Goal: Transaction & Acquisition: Purchase product/service

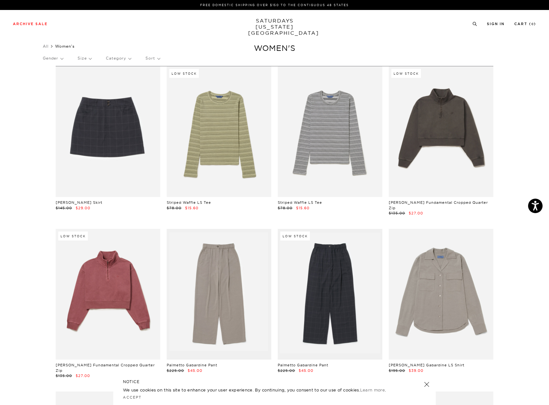
click at [91, 57] on p "Size" at bounding box center [85, 58] width 14 height 15
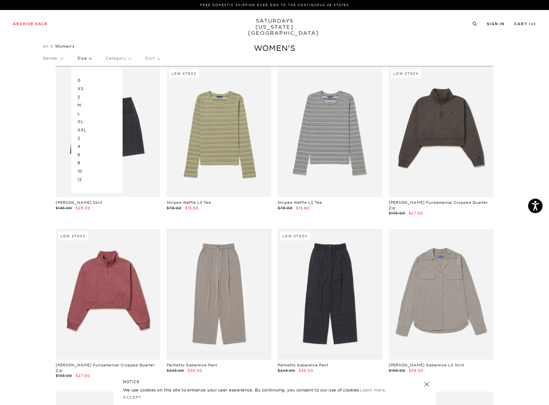
click at [85, 99] on p "S" at bounding box center [97, 97] width 39 height 8
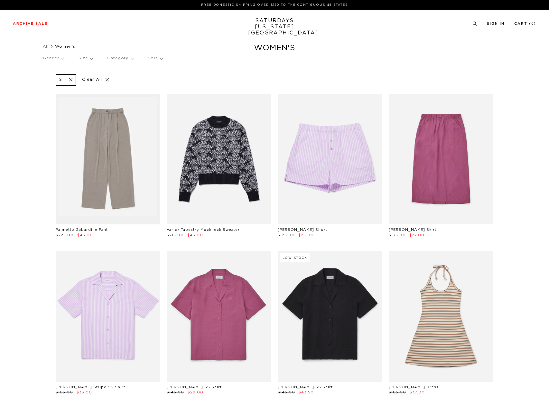
click at [89, 56] on p "Size" at bounding box center [86, 58] width 14 height 15
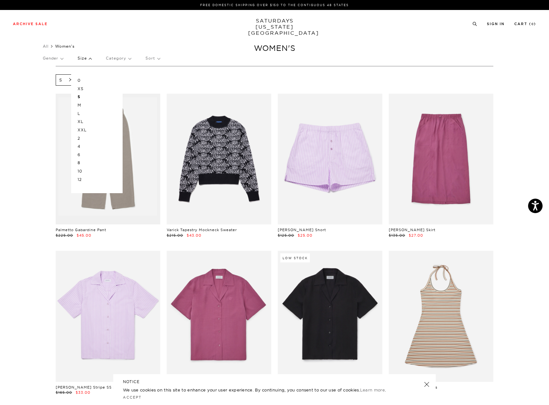
click at [82, 104] on p "M" at bounding box center [97, 105] width 39 height 8
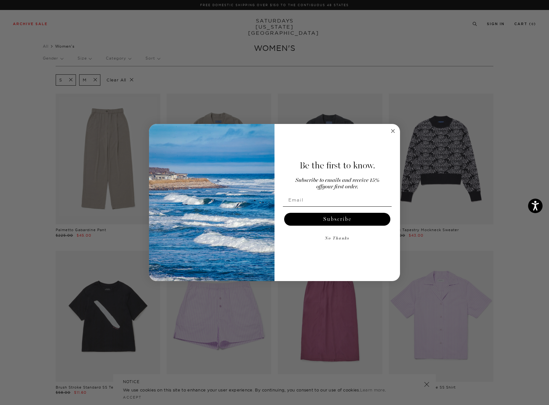
click at [524, 124] on div "Close dialog Be the first to know. Subscribe to emails and receive 15% off your…" at bounding box center [274, 202] width 549 height 405
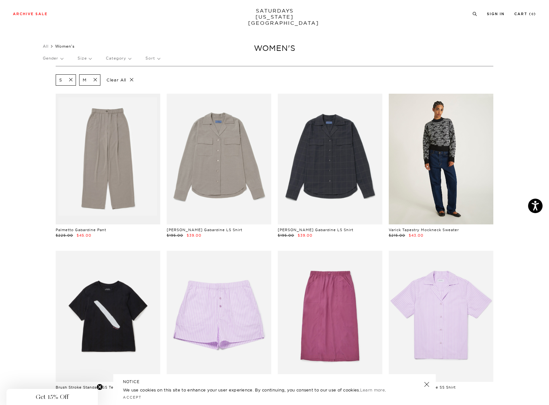
drag, startPoint x: 504, startPoint y: 289, endPoint x: 462, endPoint y: 131, distance: 163.1
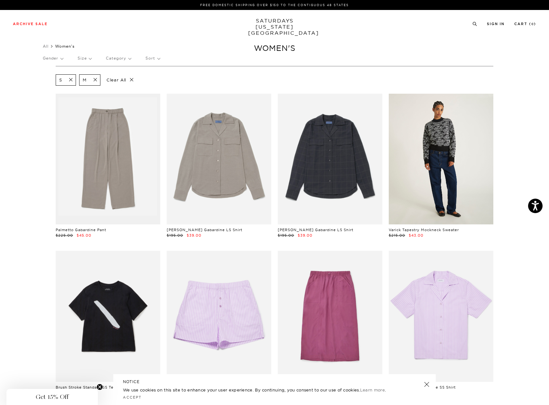
click at [449, 174] on link at bounding box center [441, 159] width 105 height 131
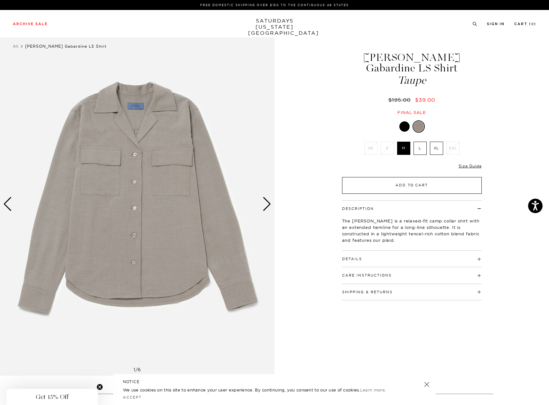
click at [422, 177] on button "Add to Cart" at bounding box center [412, 185] width 140 height 17
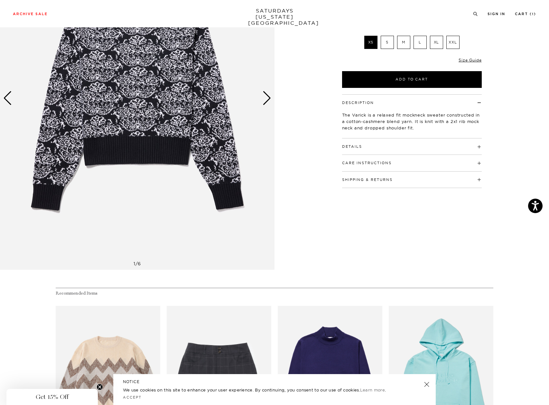
scroll to position [32, 0]
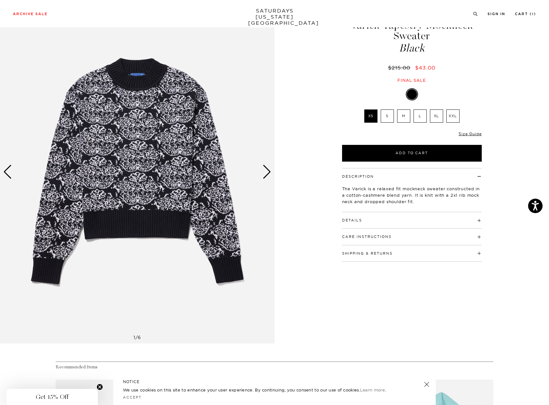
click at [408, 117] on label "M" at bounding box center [403, 115] width 13 height 13
click at [0, 0] on input "M" at bounding box center [0, 0] width 0 height 0
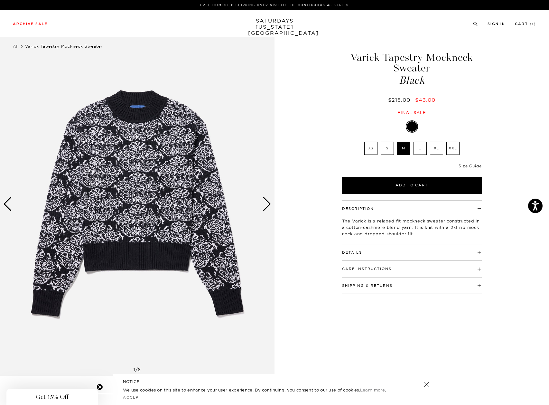
click at [269, 203] on div "Next slide" at bounding box center [267, 204] width 9 height 14
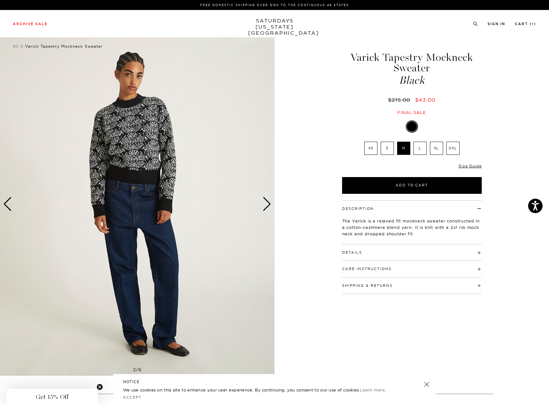
click at [269, 203] on div "Next slide" at bounding box center [267, 204] width 9 height 14
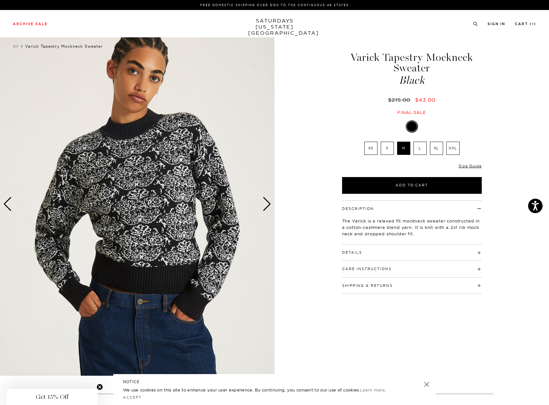
click at [269, 203] on div "Next slide" at bounding box center [267, 204] width 9 height 14
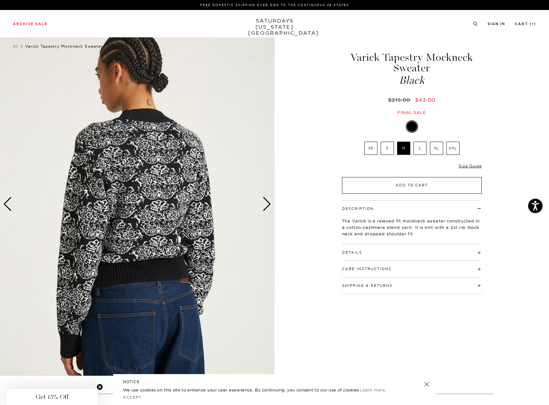
click at [425, 181] on button "Add to Cart" at bounding box center [412, 185] width 140 height 17
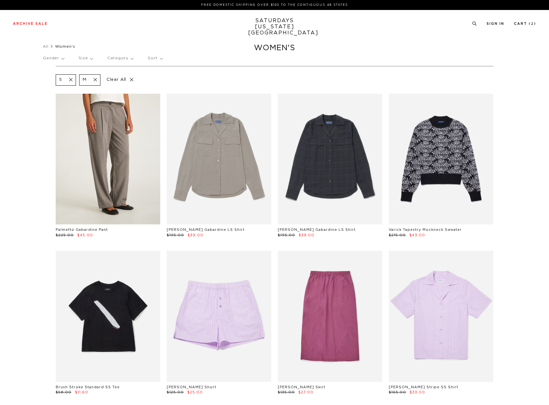
click at [122, 162] on link at bounding box center [108, 159] width 105 height 131
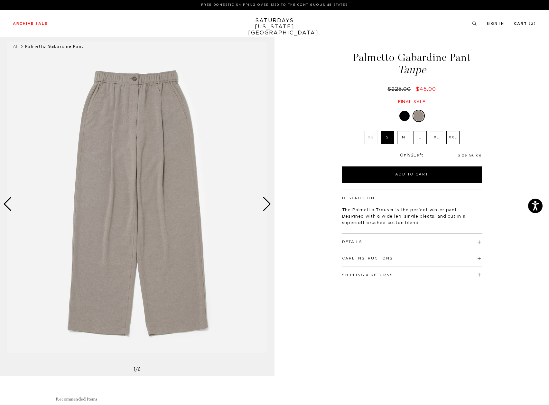
click at [266, 201] on div "Next slide" at bounding box center [267, 204] width 9 height 14
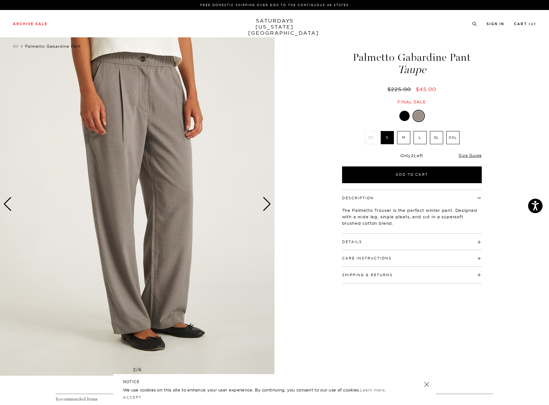
click at [266, 201] on div "Next slide" at bounding box center [267, 204] width 9 height 14
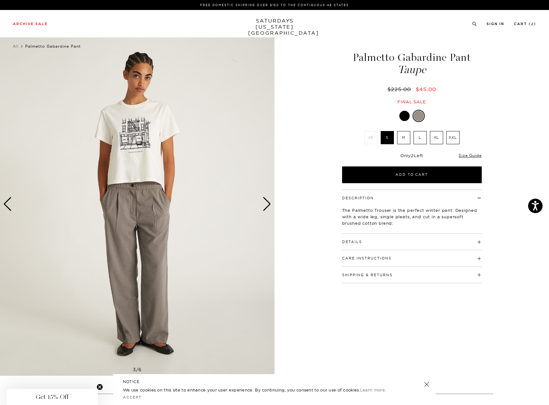
click at [268, 197] on div "Next slide" at bounding box center [267, 204] width 9 height 14
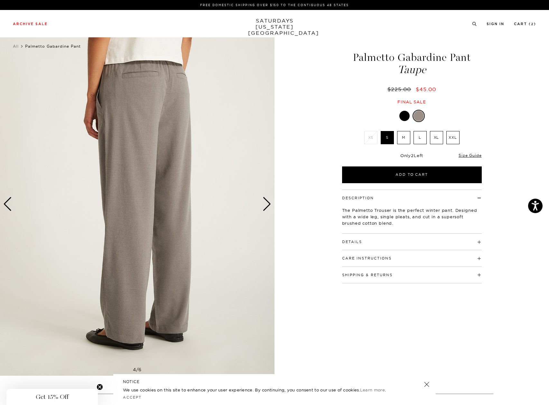
click at [269, 199] on div "Next slide" at bounding box center [267, 204] width 9 height 14
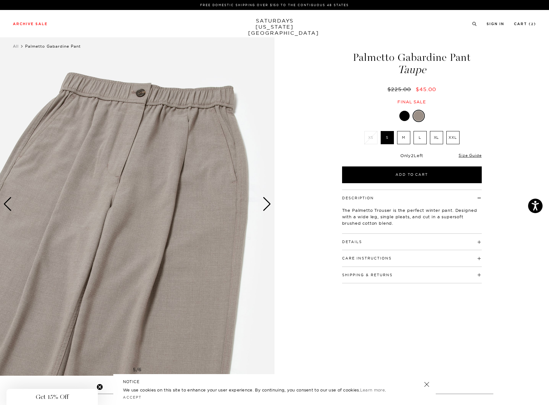
click at [269, 199] on div "Next slide" at bounding box center [267, 204] width 9 height 14
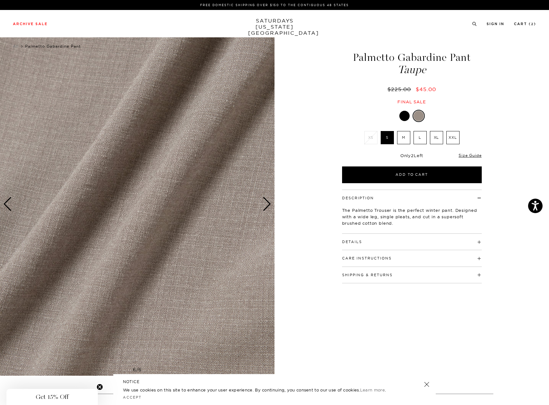
click at [269, 199] on div "Next slide" at bounding box center [267, 204] width 9 height 14
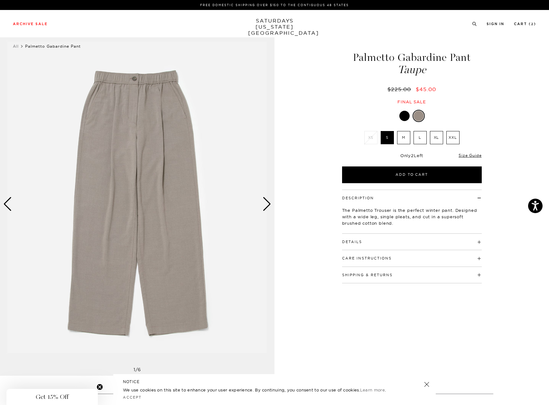
click at [269, 199] on div "Next slide" at bounding box center [267, 204] width 9 height 14
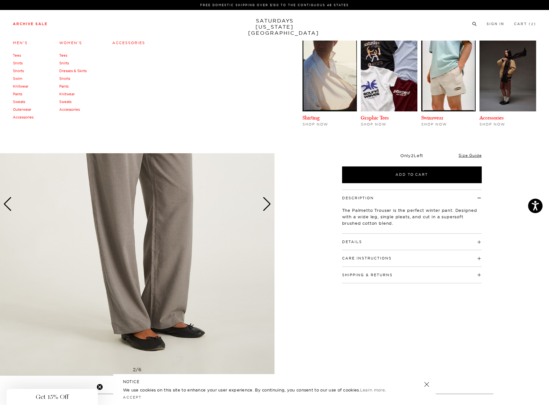
click at [135, 44] on link "Accessories" at bounding box center [128, 43] width 33 height 5
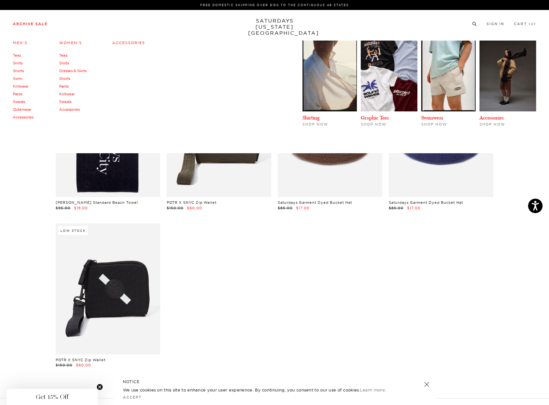
click at [25, 43] on link "Men's" at bounding box center [20, 43] width 15 height 5
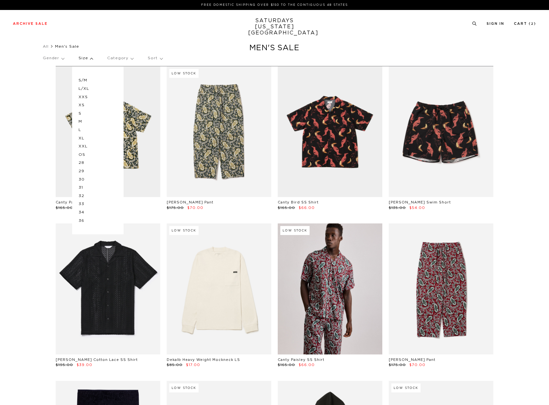
click at [85, 122] on p "M" at bounding box center [98, 122] width 39 height 8
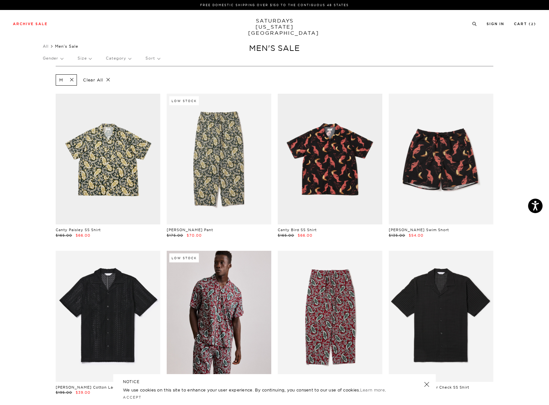
click at [89, 60] on p "Size" at bounding box center [85, 58] width 14 height 15
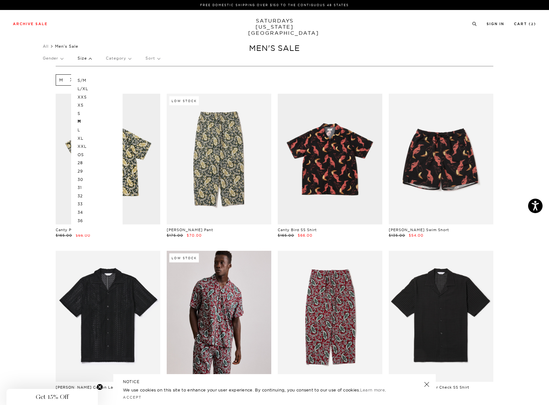
click at [83, 154] on p "OS" at bounding box center [97, 155] width 39 height 8
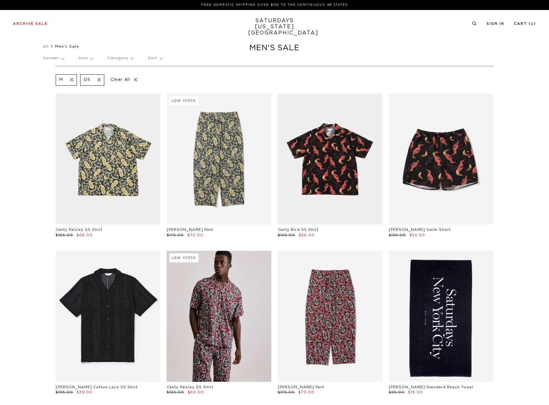
click at [85, 59] on p "Size" at bounding box center [86, 58] width 14 height 15
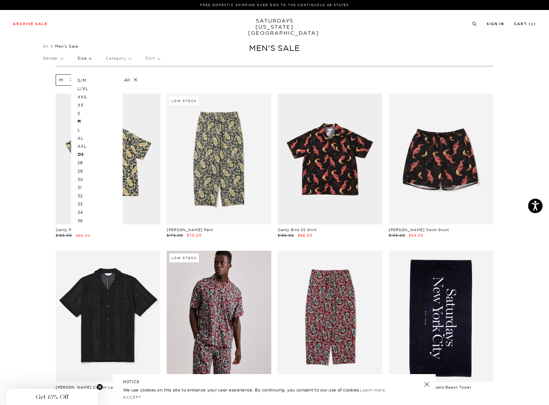
click at [86, 196] on p "32" at bounding box center [97, 196] width 39 height 8
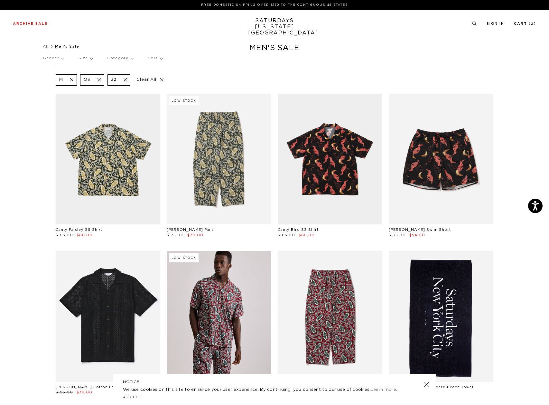
click at [159, 61] on p "Sort" at bounding box center [155, 58] width 14 height 15
click at [170, 96] on p "Price (Lowest-highest)" at bounding box center [170, 97] width 49 height 8
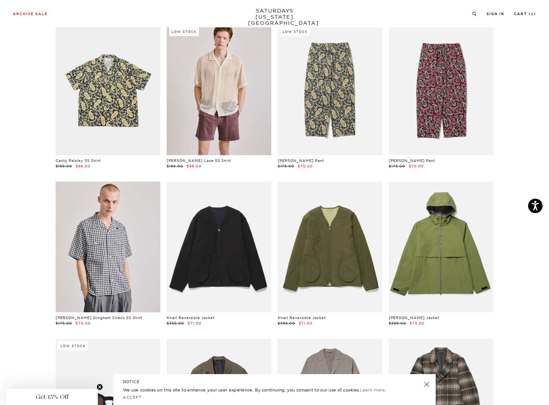
scroll to position [1806, 0]
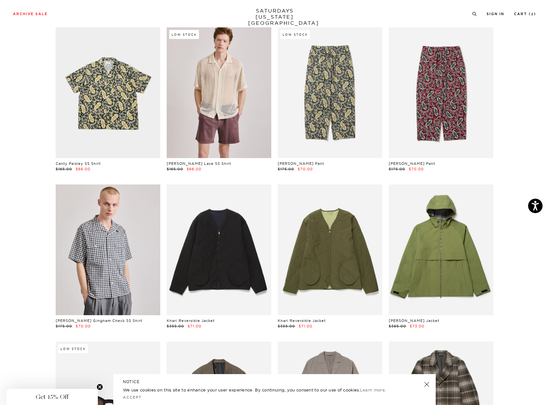
drag, startPoint x: 518, startPoint y: 273, endPoint x: 489, endPoint y: 103, distance: 172.8
